Goal: Book appointment/travel/reservation

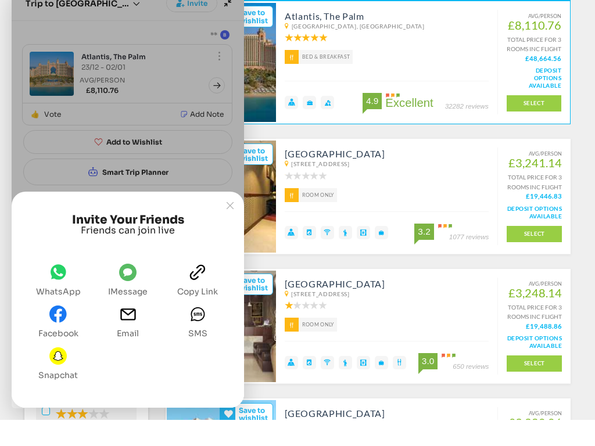
scroll to position [154, 0]
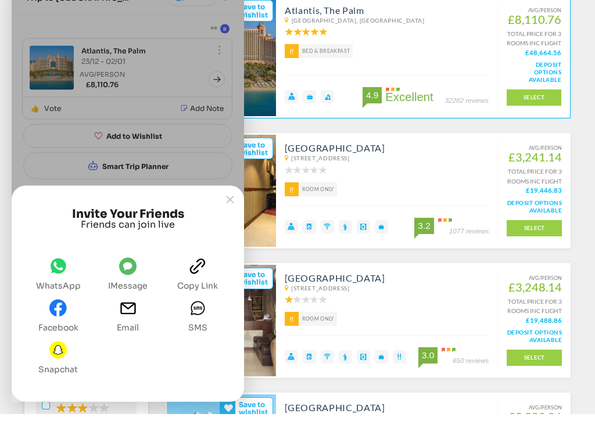
click at [235, 241] on div "Invite your friends Friends can join live" at bounding box center [128, 326] width 232 height 170
click at [235, 224] on button "Joyned Window" at bounding box center [230, 232] width 16 height 16
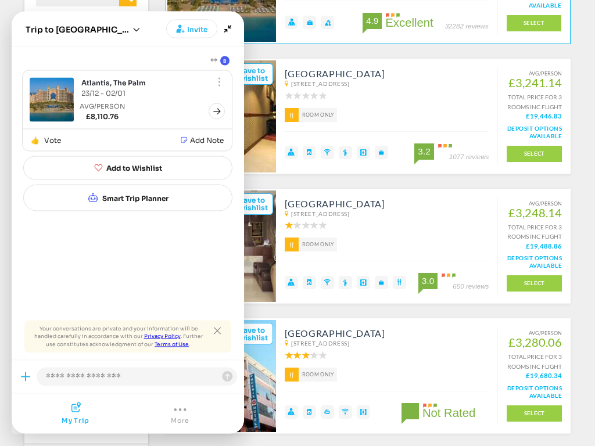
scroll to position [257, 0]
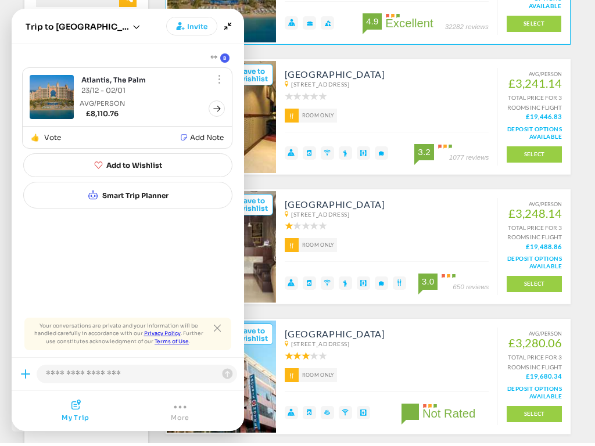
click at [133, 24] on span "+New trip" at bounding box center [136, 29] width 7 height 10
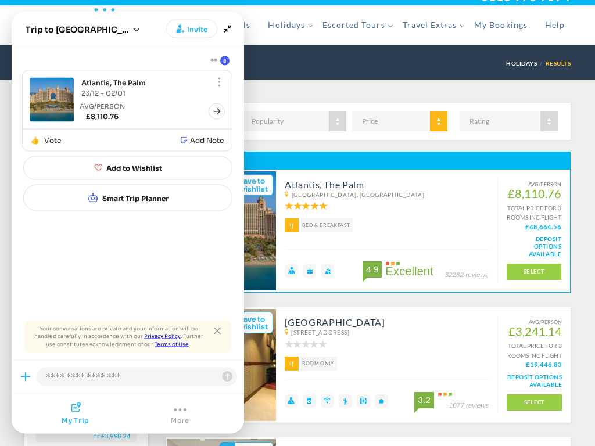
scroll to position [0, 0]
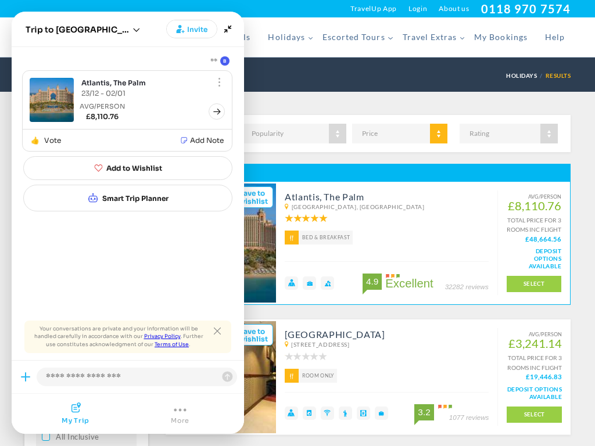
click at [430, 73] on div "[GEOGRAPHIC_DATA], [GEOGRAPHIC_DATA] [DATE] - [DATE], 10 nights, 3 rooms, 4 adu…" at bounding box center [297, 75] width 546 height 34
click at [219, 324] on button "Close tooltip" at bounding box center [217, 331] width 16 height 16
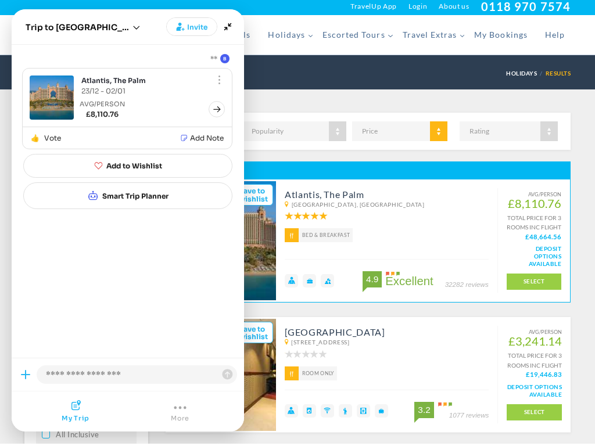
click at [234, 21] on icon "Minimize" at bounding box center [228, 29] width 16 height 16
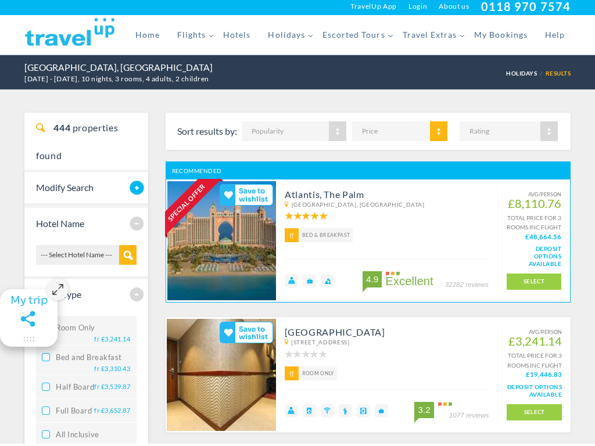
click at [63, 295] on span "Ctrl + K" at bounding box center [57, 292] width 22 height 22
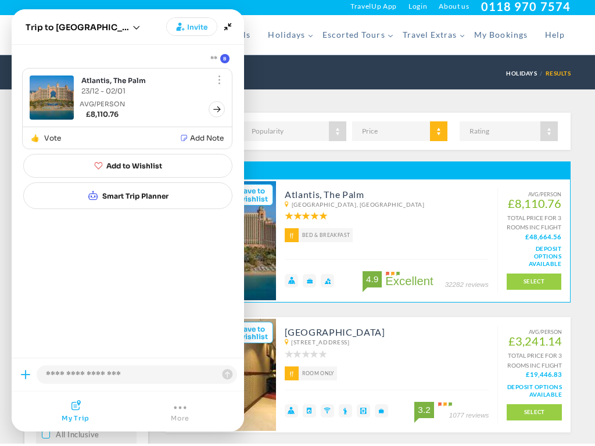
click at [235, 27] on icon "Minimize" at bounding box center [228, 29] width 16 height 16
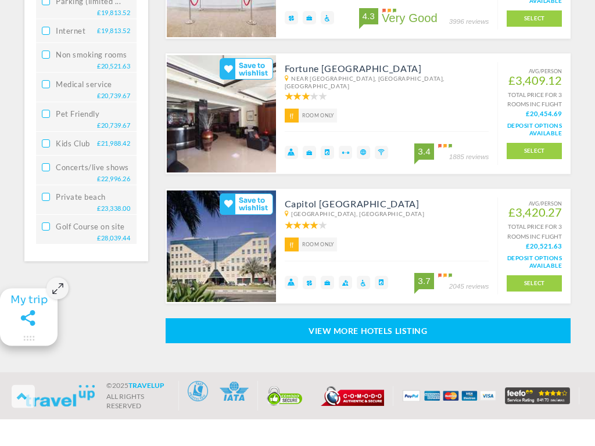
scroll to position [2011, 0]
click at [554, 345] on link "View more hotels listing" at bounding box center [369, 357] width 406 height 25
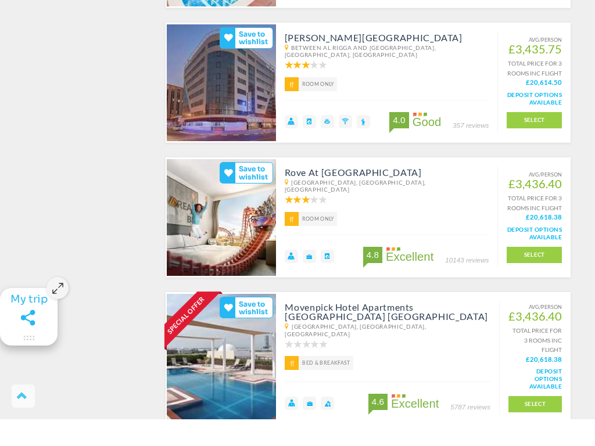
scroll to position [2839, 0]
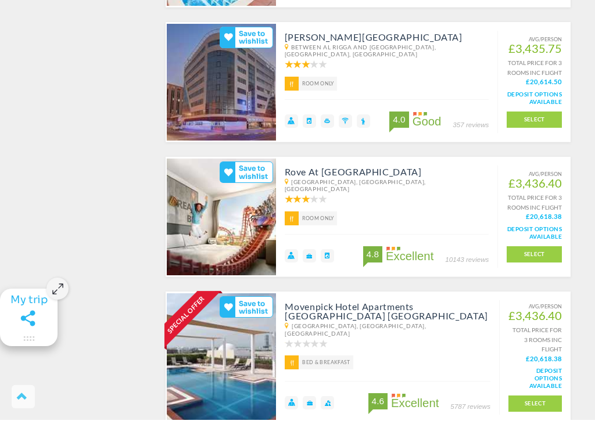
click at [243, 254] on link at bounding box center [221, 243] width 109 height 117
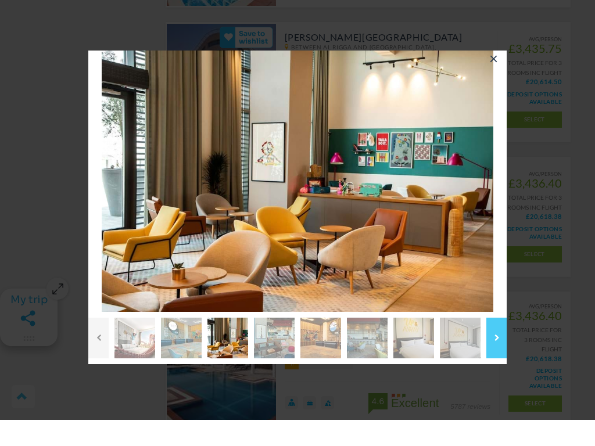
click at [513, 196] on link "Next" at bounding box center [524, 207] width 23 height 23
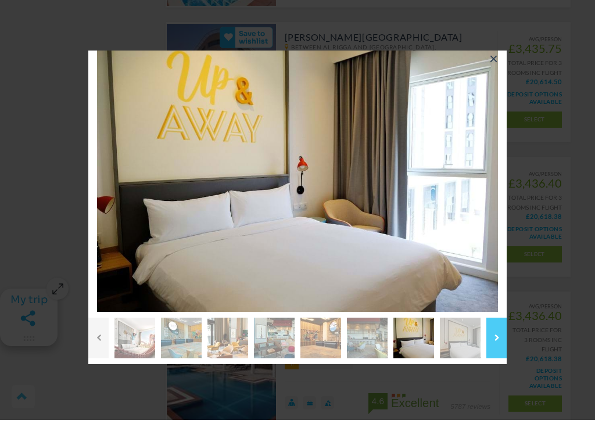
click at [513, 196] on link "Next" at bounding box center [524, 207] width 23 height 23
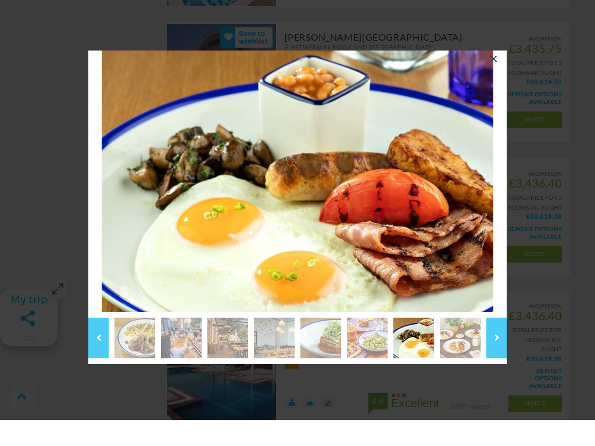
click at [479, 195] on img at bounding box center [298, 208] width 392 height 262
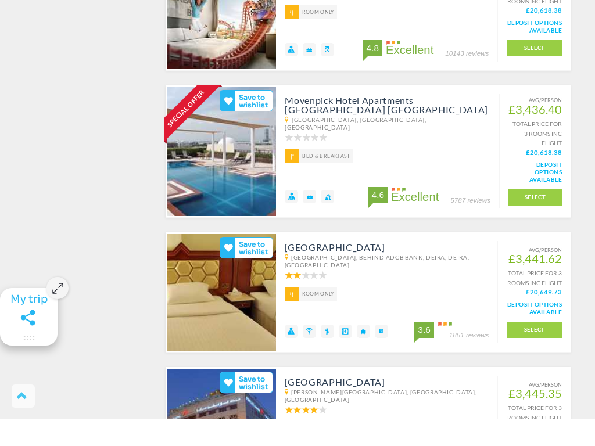
scroll to position [3046, 0]
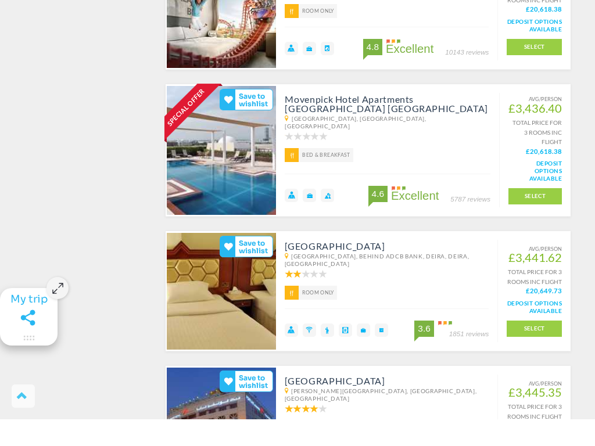
click at [249, 180] on link at bounding box center [222, 177] width 110 height 129
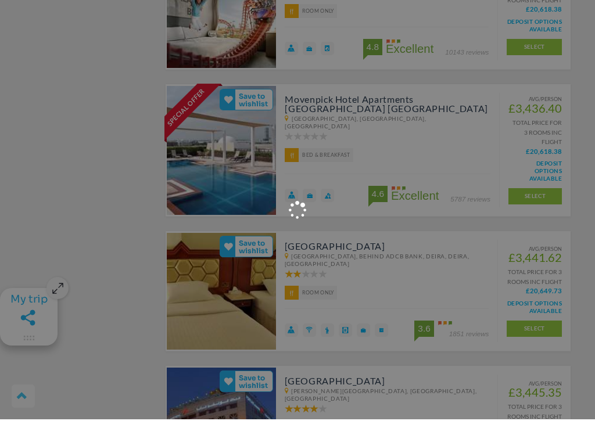
scroll to position [3047, 0]
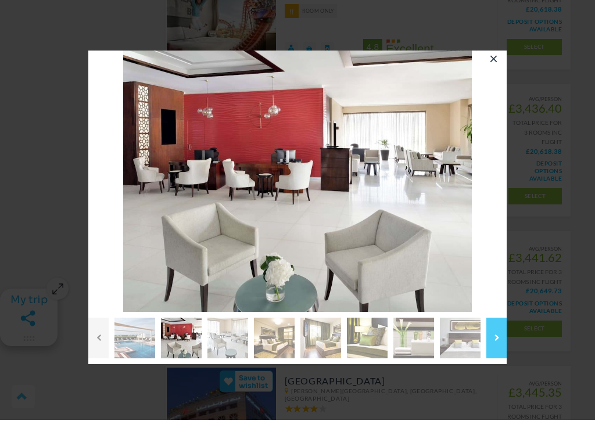
click at [513, 196] on link "Next" at bounding box center [524, 207] width 23 height 23
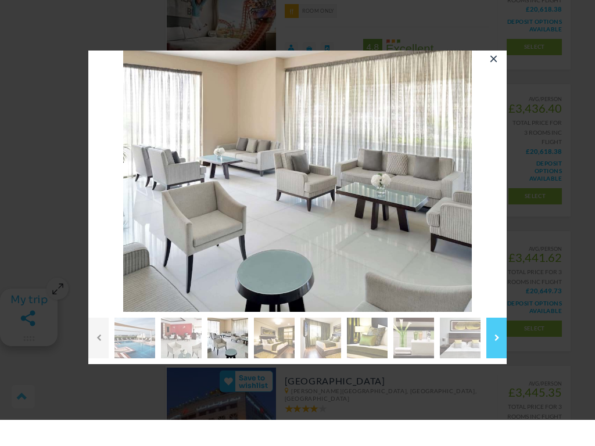
click at [513, 196] on link "Next" at bounding box center [524, 207] width 23 height 23
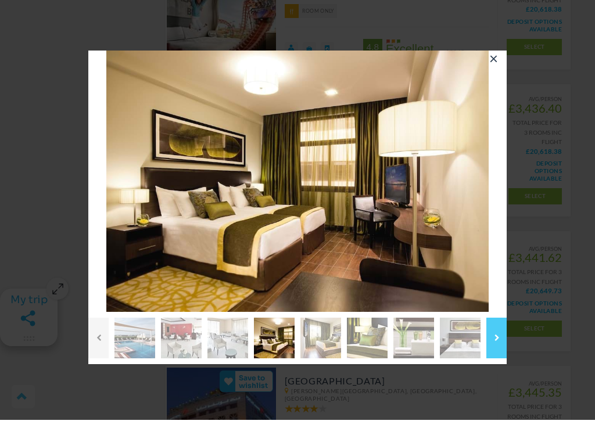
click at [513, 196] on link "Next" at bounding box center [524, 207] width 23 height 23
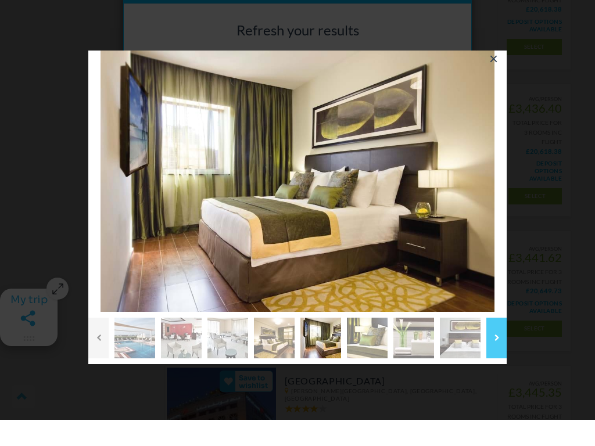
click at [513, 196] on link "Next" at bounding box center [524, 207] width 23 height 23
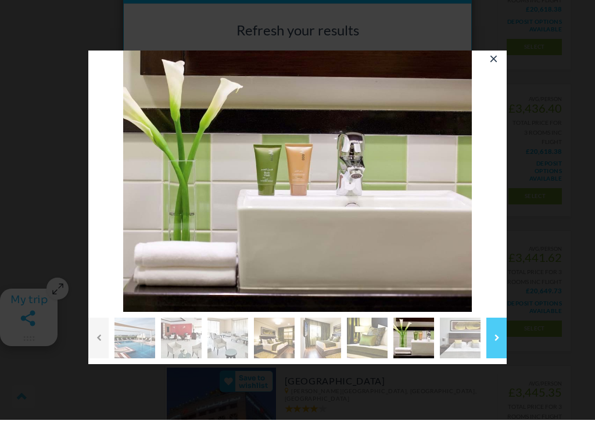
click at [513, 196] on link "Next" at bounding box center [524, 207] width 23 height 23
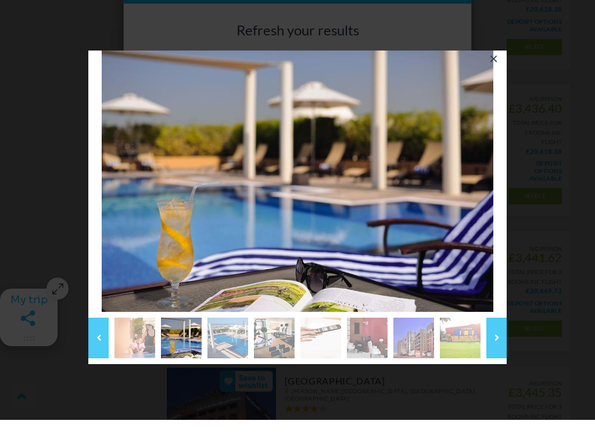
click at [513, 196] on link "Next" at bounding box center [524, 207] width 23 height 23
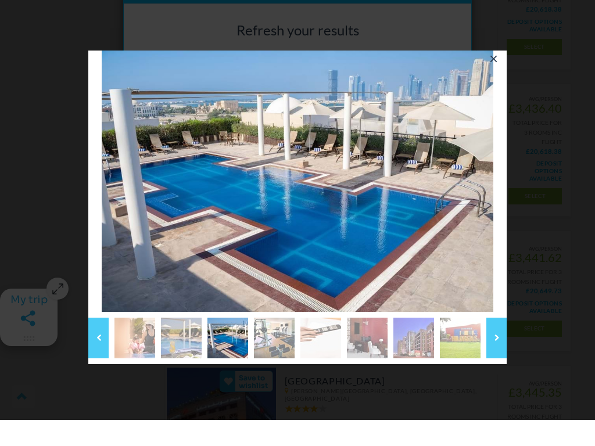
click at [513, 196] on link "Next" at bounding box center [524, 207] width 23 height 23
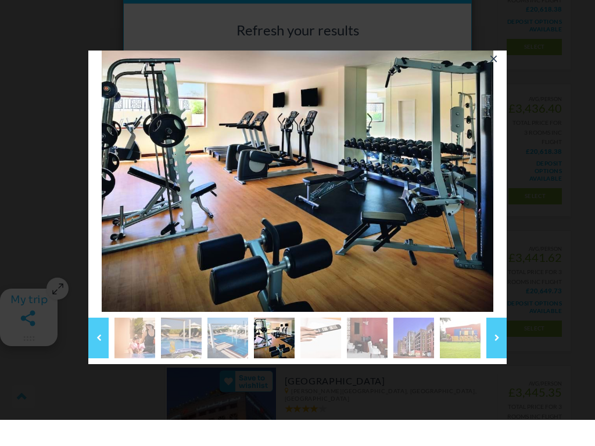
click at [513, 196] on link "Next" at bounding box center [524, 207] width 23 height 23
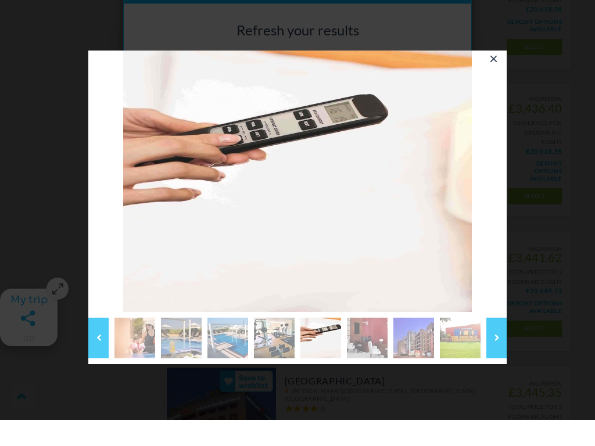
click at [505, 173] on li at bounding box center [297, 208] width 418 height 262
click at [513, 196] on link "Next" at bounding box center [524, 207] width 23 height 23
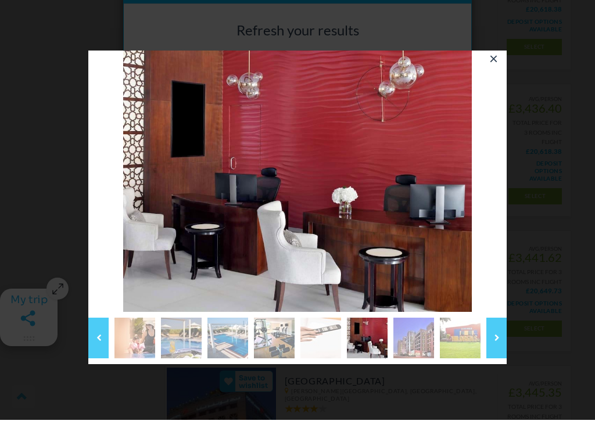
click at [513, 196] on link "Next" at bounding box center [524, 207] width 23 height 23
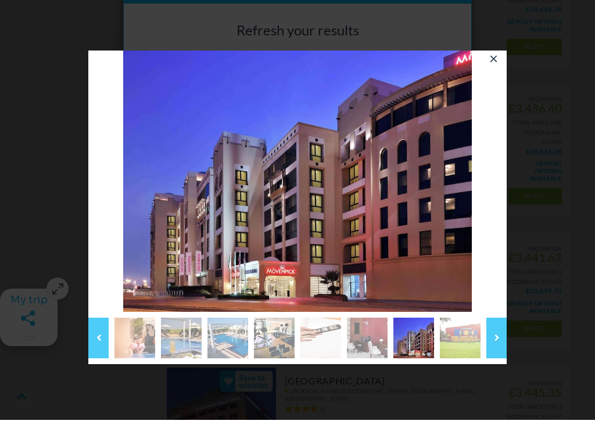
click at [513, 196] on link "Next" at bounding box center [524, 207] width 23 height 23
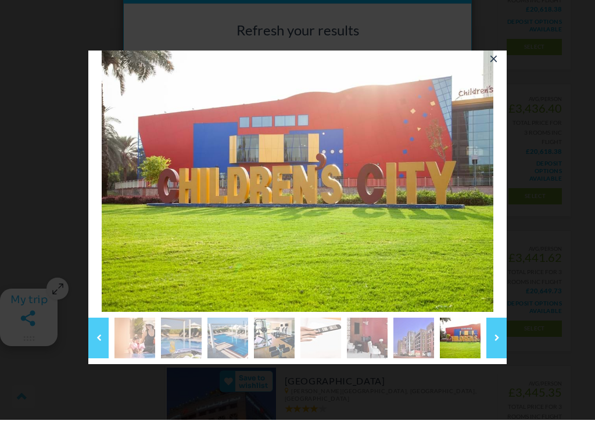
click at [513, 196] on link "Next" at bounding box center [524, 207] width 23 height 23
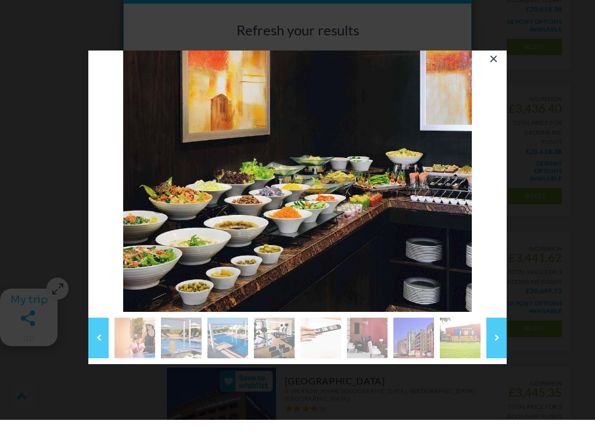
click at [513, 196] on link "Next" at bounding box center [524, 207] width 23 height 23
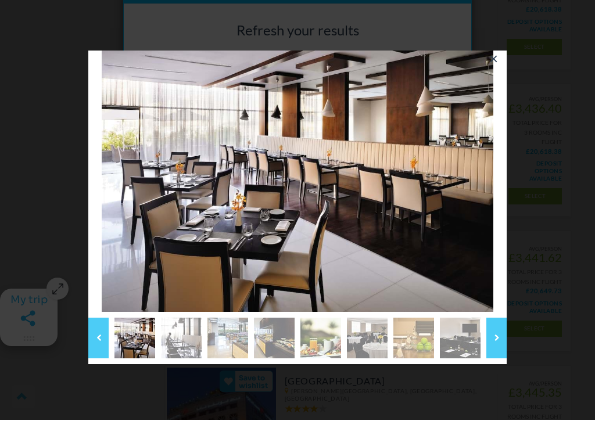
click at [513, 196] on link "Next" at bounding box center [524, 207] width 23 height 23
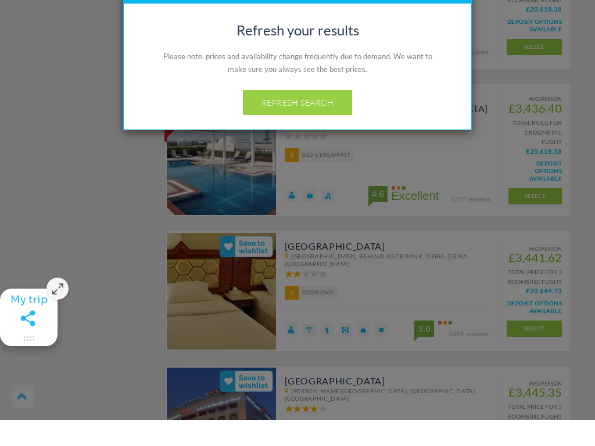
click at [327, 116] on link "Refresh Search" at bounding box center [298, 128] width 110 height 25
